Goal: Communication & Community: Ask a question

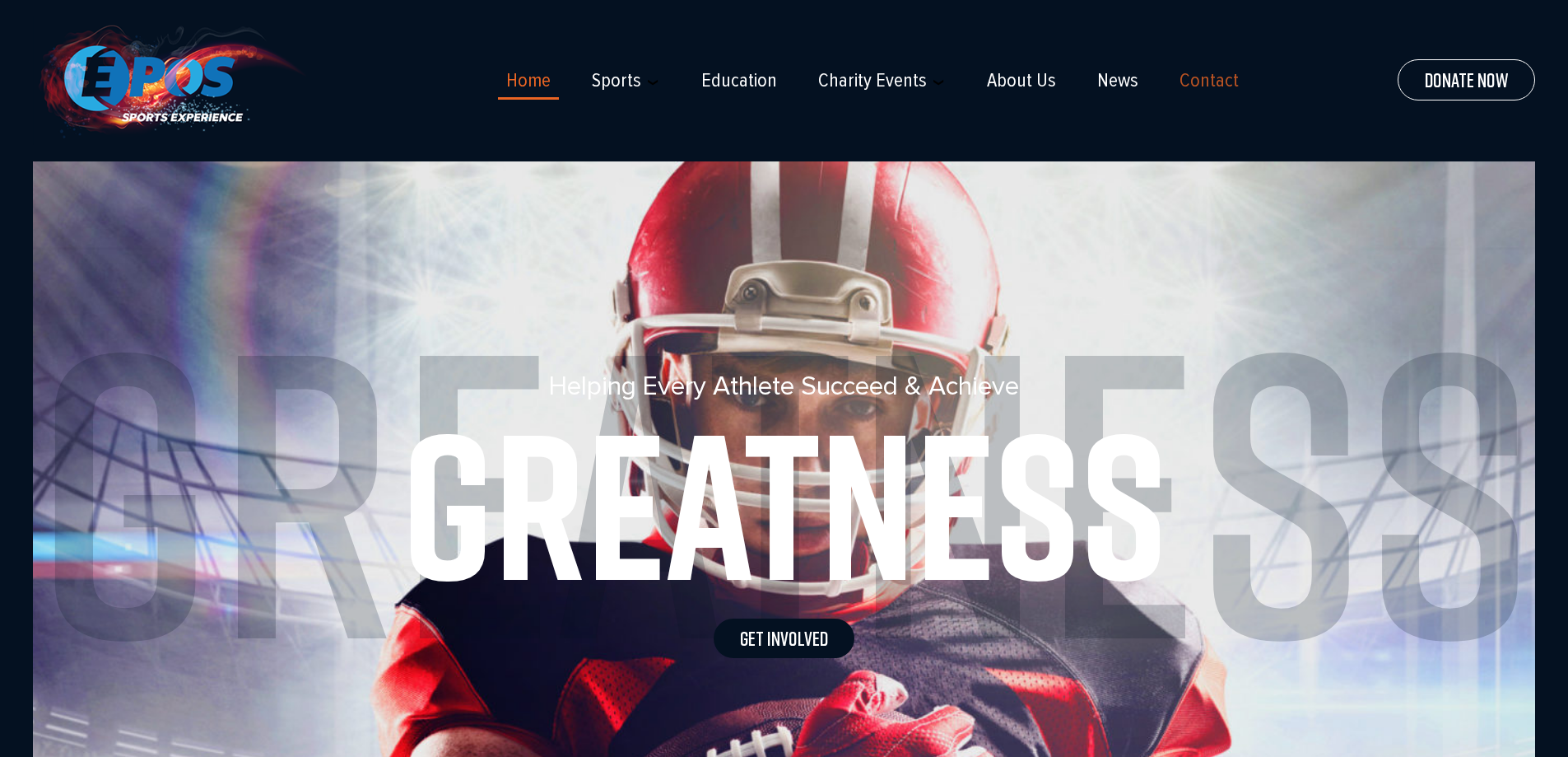
click at [1205, 87] on link "Contact" at bounding box center [1209, 81] width 59 height 23
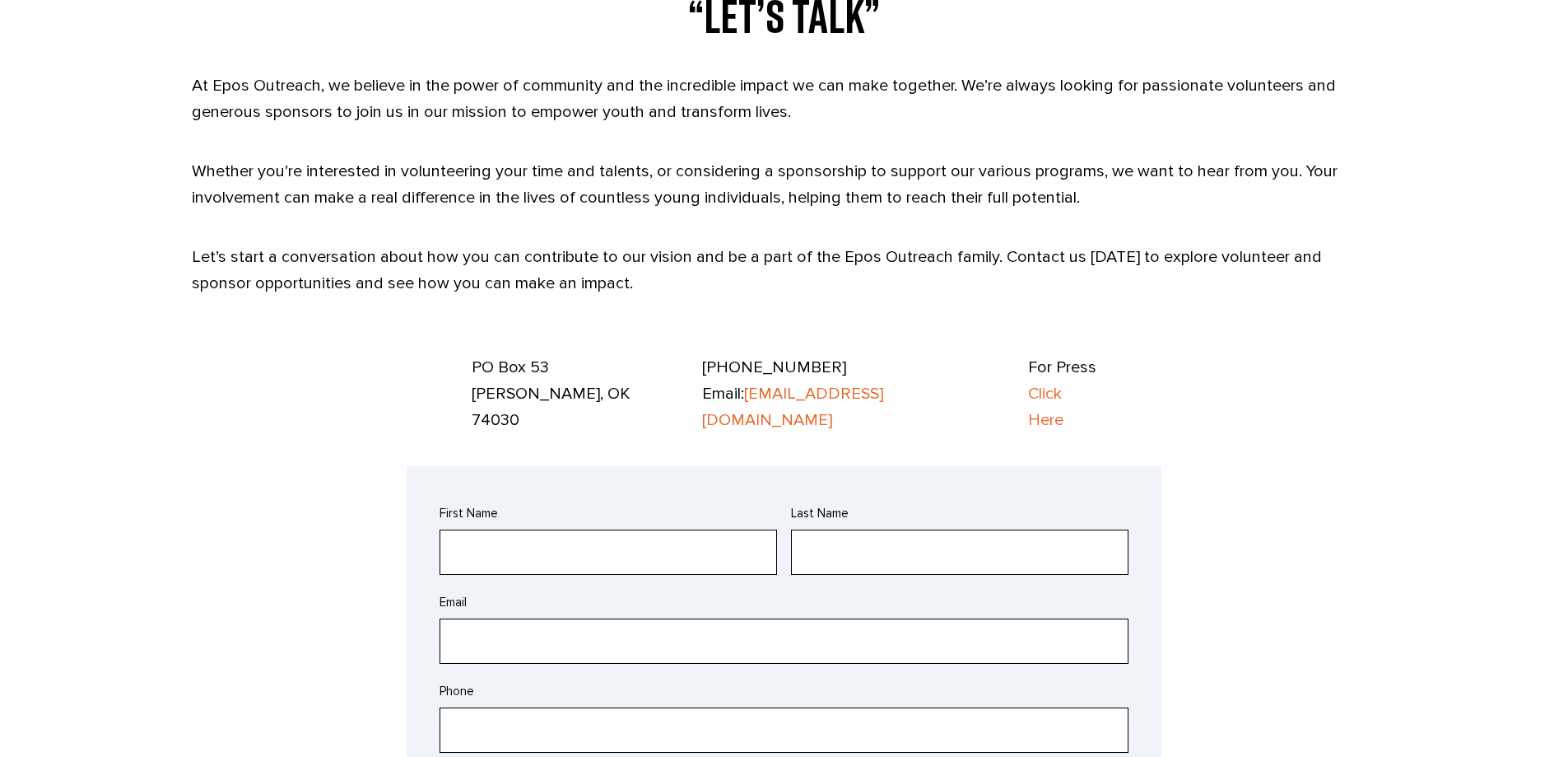
scroll to position [1070, 0]
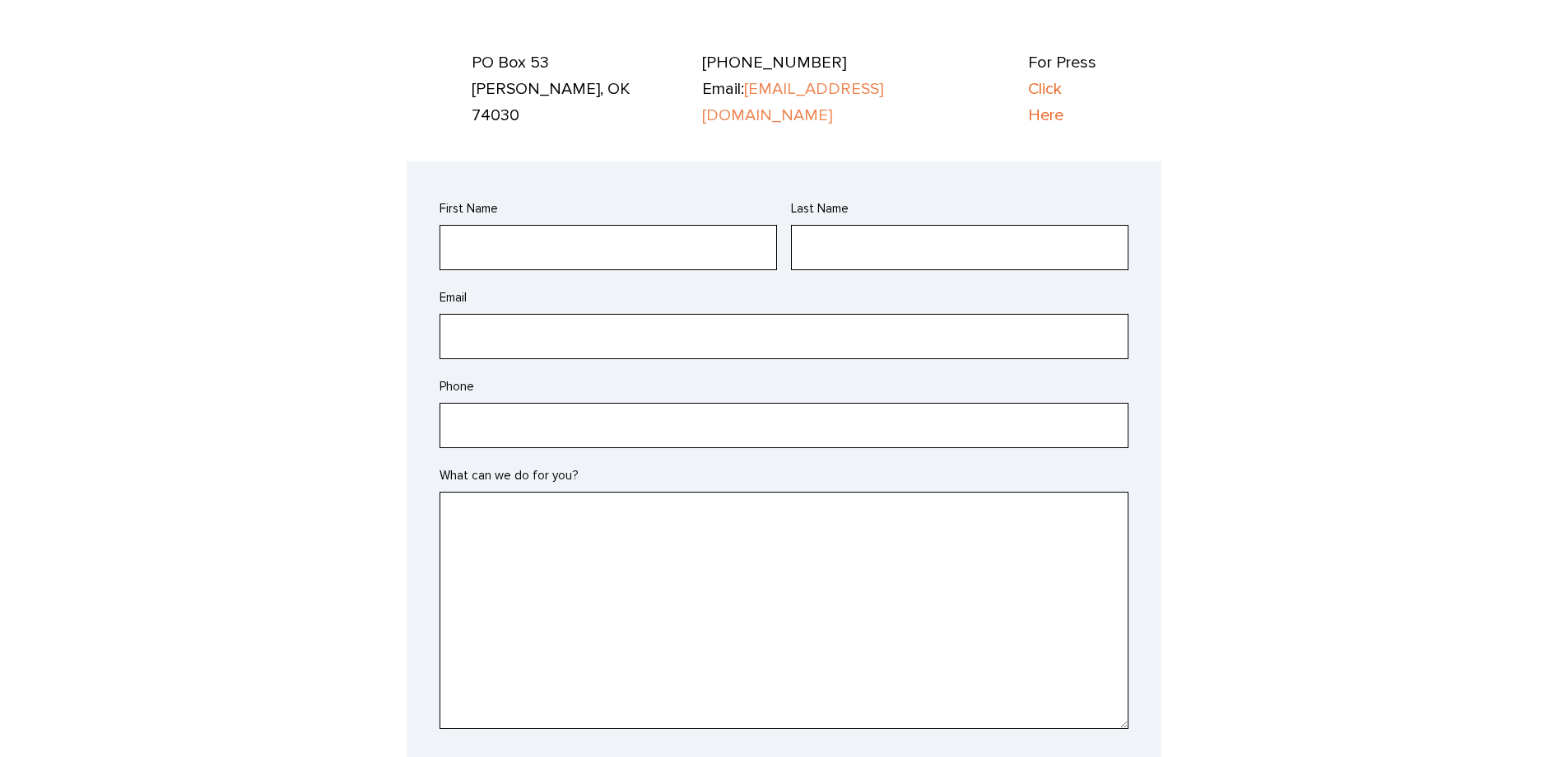
drag, startPoint x: 867, startPoint y: 78, endPoint x: 791, endPoint y: 89, distance: 76.8
click at [616, 225] on input "First Name" at bounding box center [608, 247] width 338 height 45
type input "[PERSON_NAME]"
type input "G"
type input "[PERSON_NAME][EMAIL_ADDRESS][PERSON_NAME][DOMAIN_NAME]"
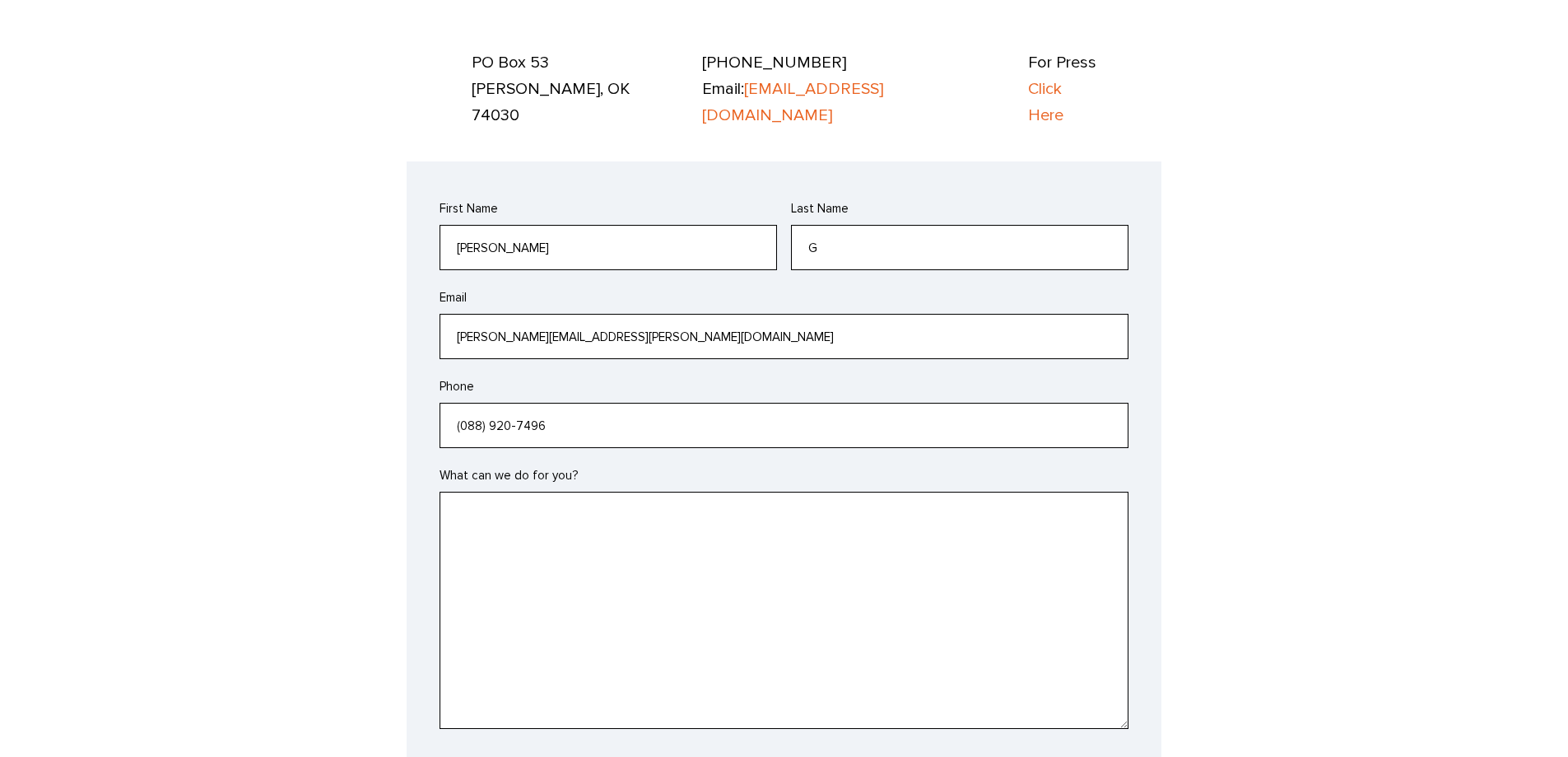
click at [469, 403] on input "(088) 920-7496" at bounding box center [784, 425] width 689 height 45
click at [468, 403] on input "(088) 920-7496" at bounding box center [784, 425] width 689 height 45
click at [536, 403] on input "(889) 207-496_" at bounding box center [784, 425] width 689 height 45
type input "(889) 207-4964"
click at [618, 515] on textarea "What can we do for you?" at bounding box center [784, 610] width 689 height 237
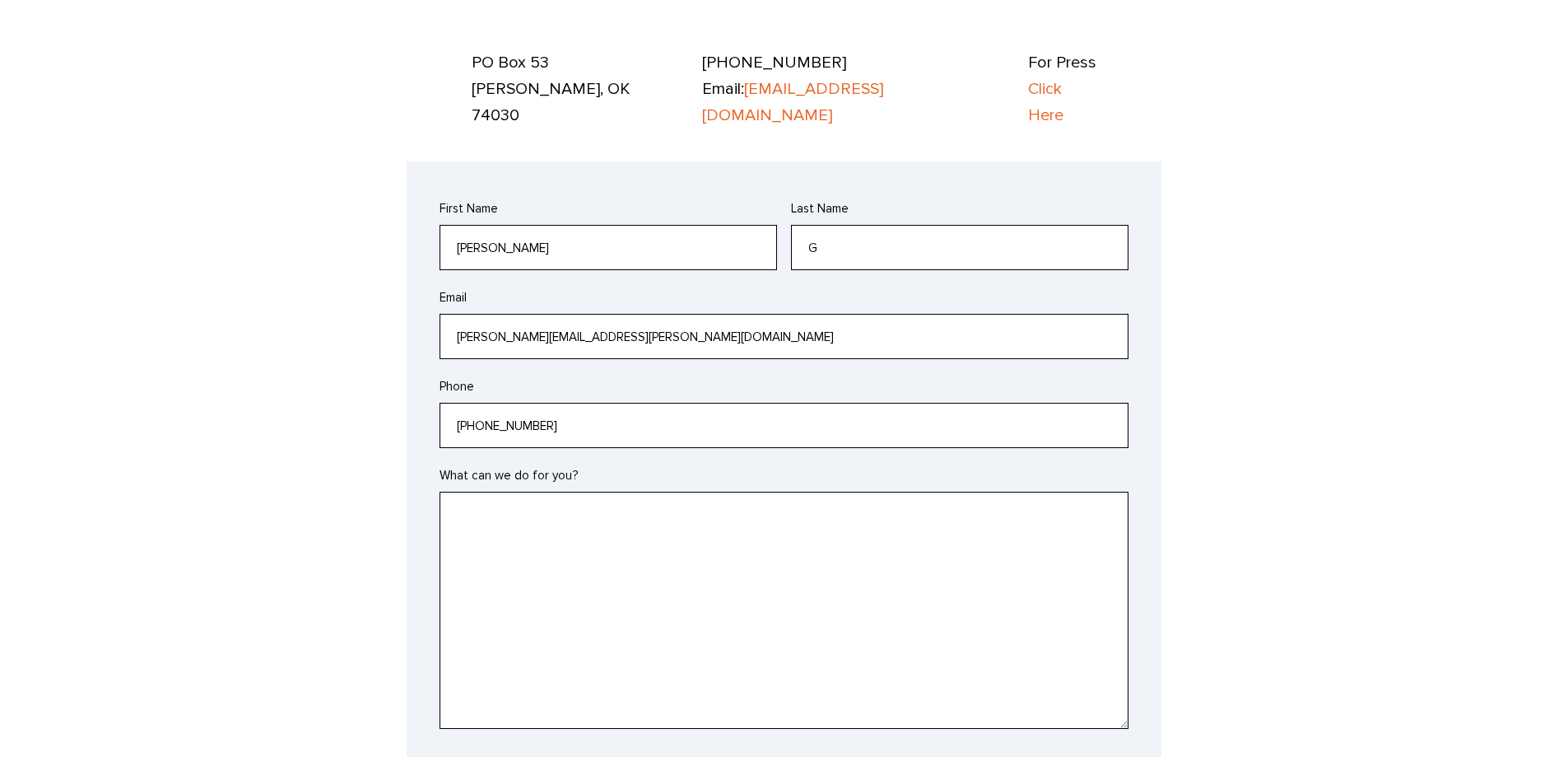
paste textarea "Hi Team Marketing, this is regarding the upcoming Oman Childhood 2025, Muscat o…"
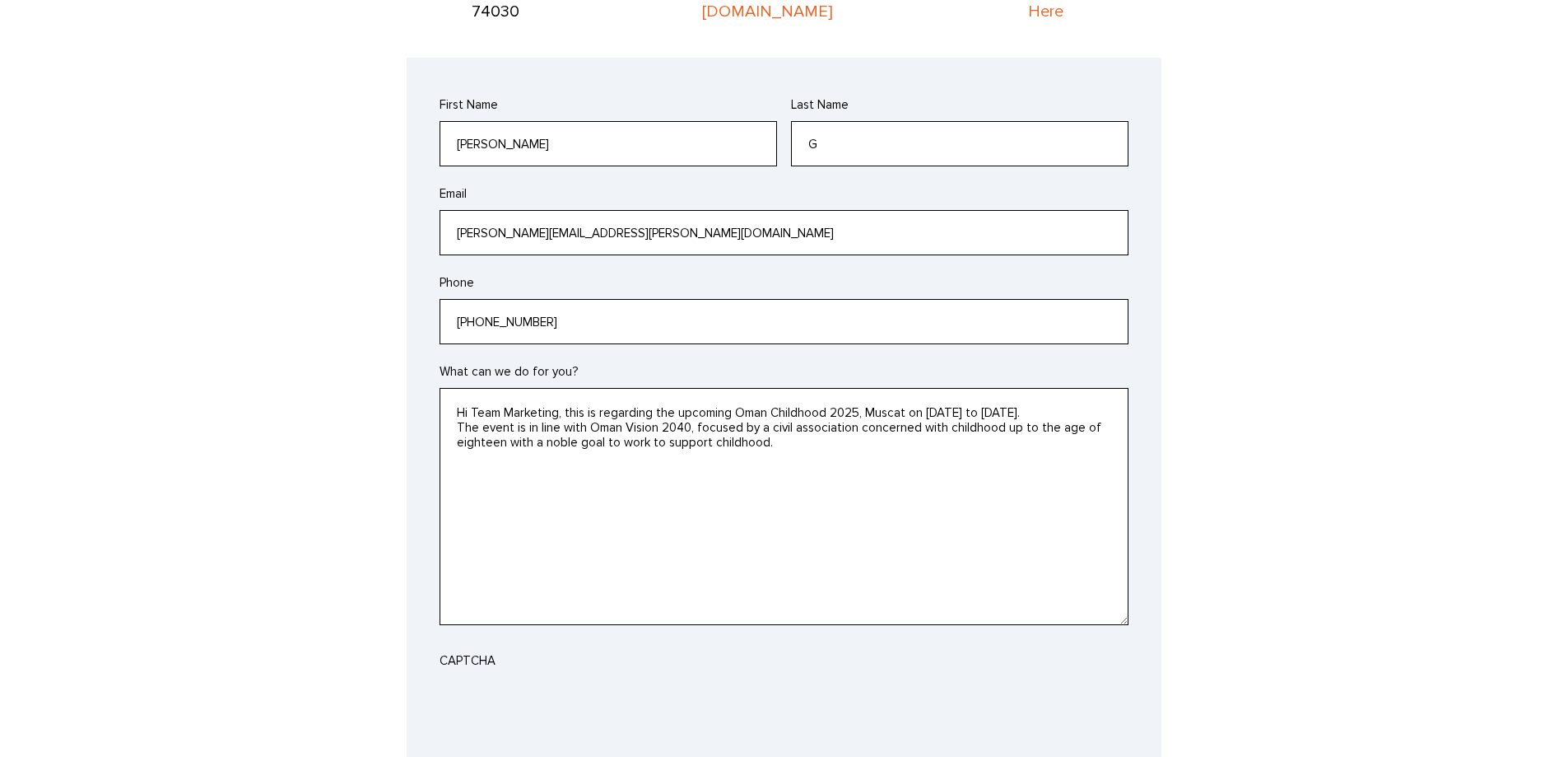
scroll to position [1400, 0]
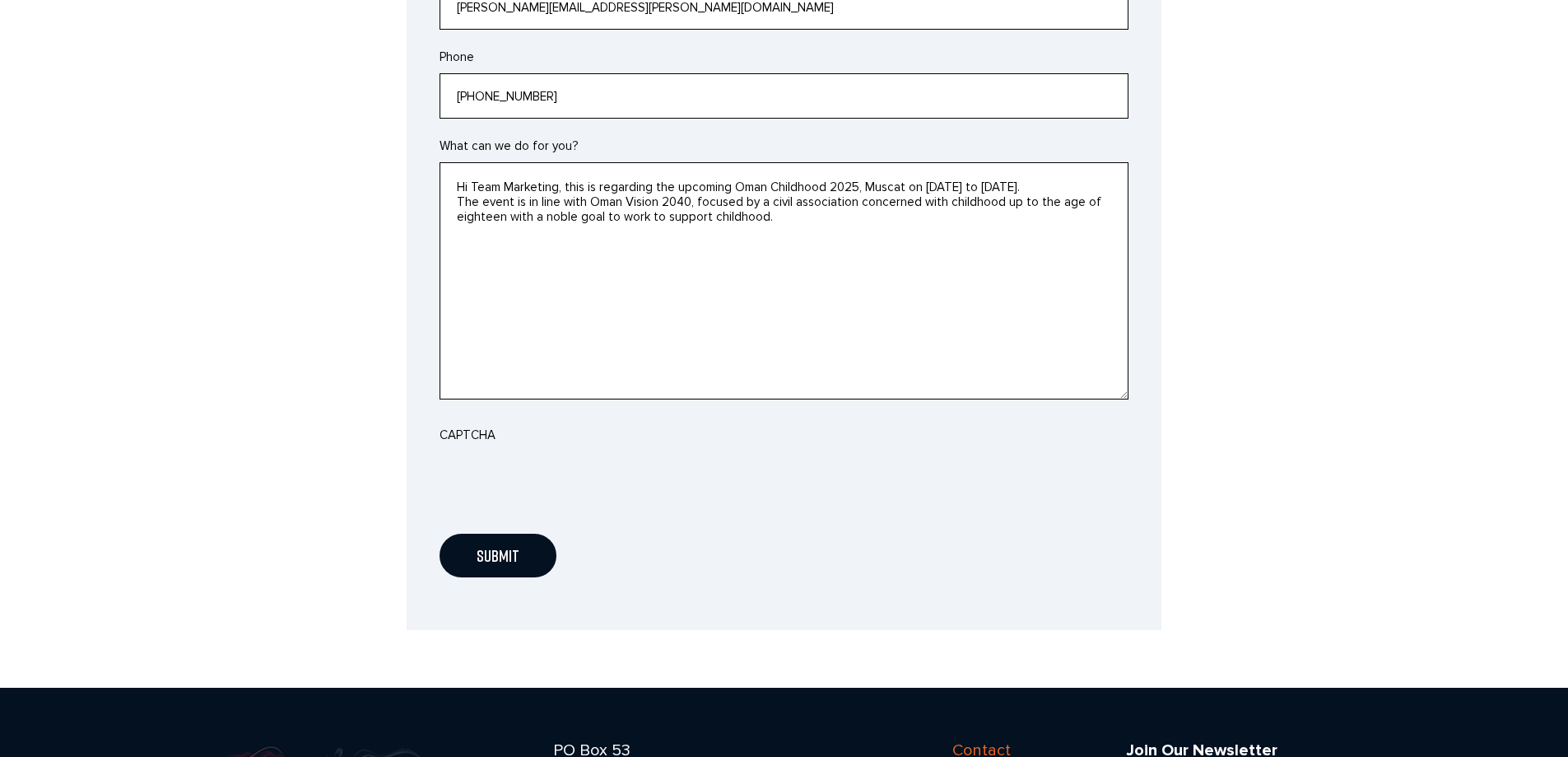
type textarea "Hi Team Marketing, this is regarding the upcoming Oman Childhood 2025, Muscat o…"
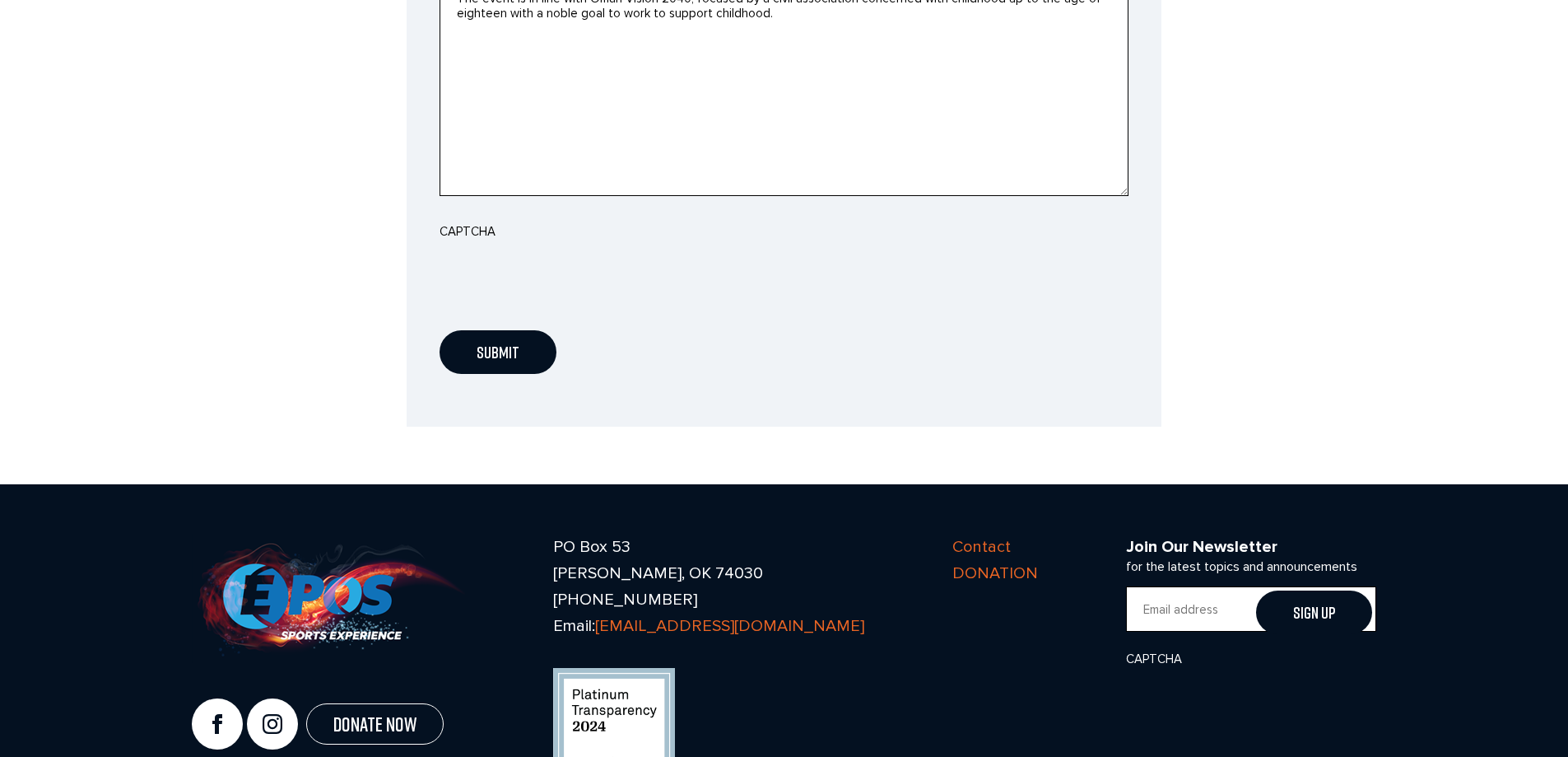
scroll to position [1647, 0]
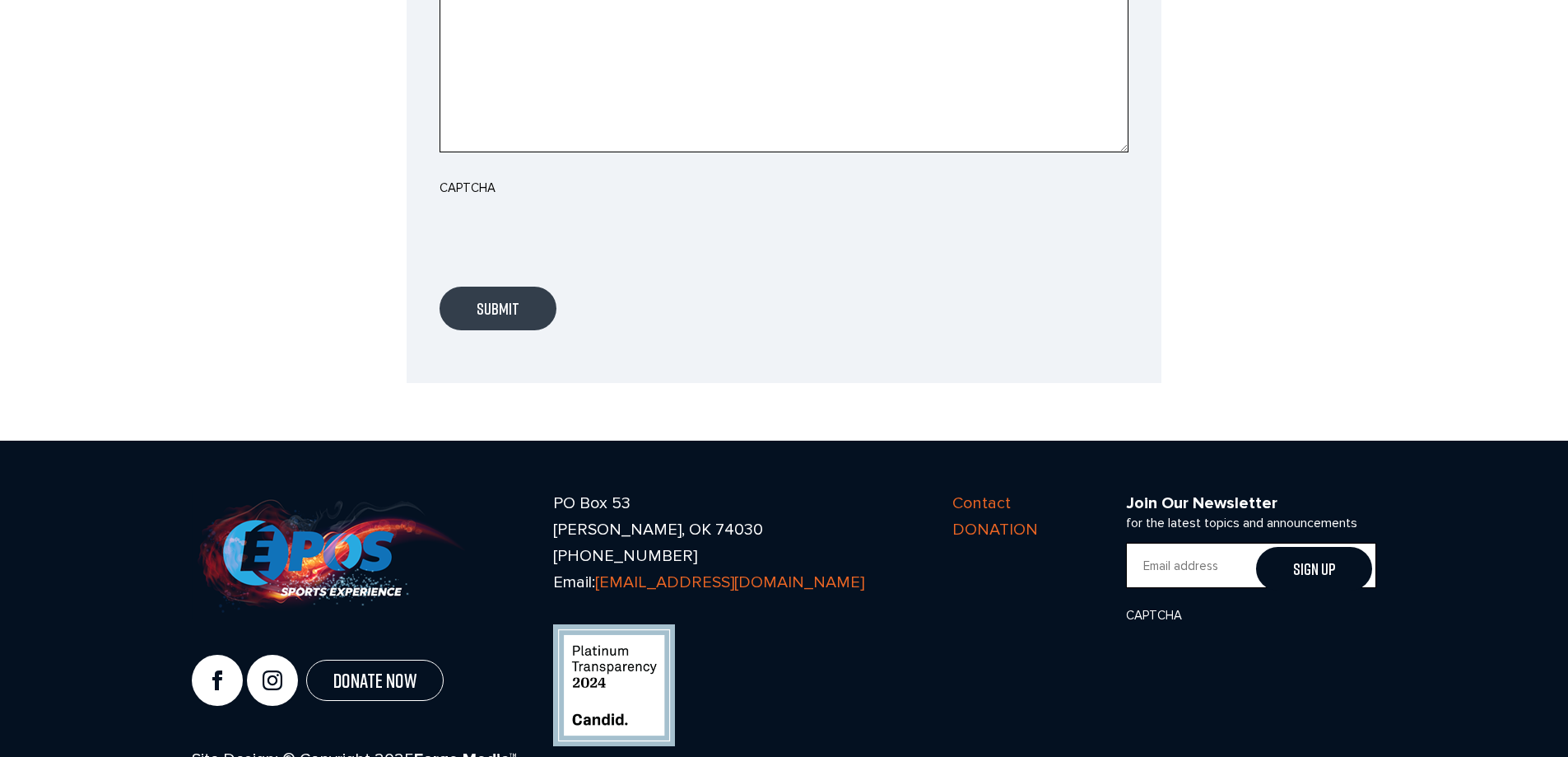
click at [521, 286] on input "Submit" at bounding box center [497, 308] width 117 height 44
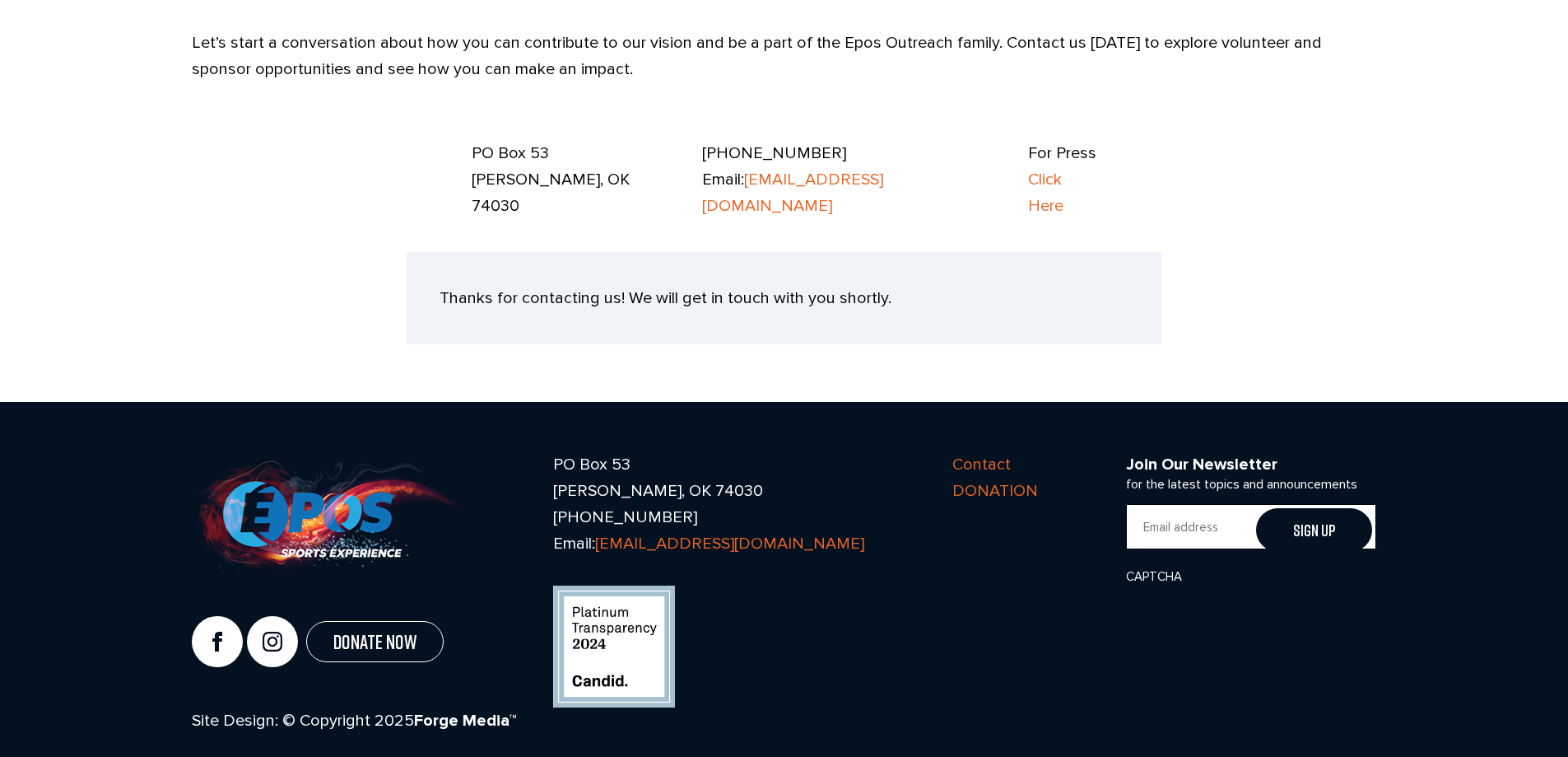
scroll to position [0, 0]
